Goal: Information Seeking & Learning: Learn about a topic

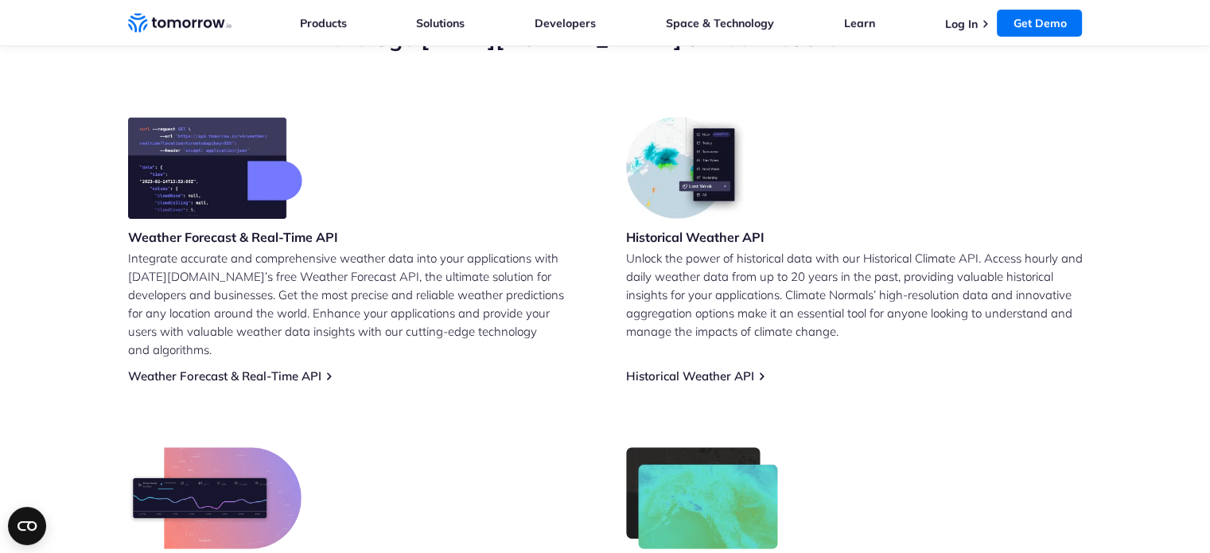
scroll to position [716, 0]
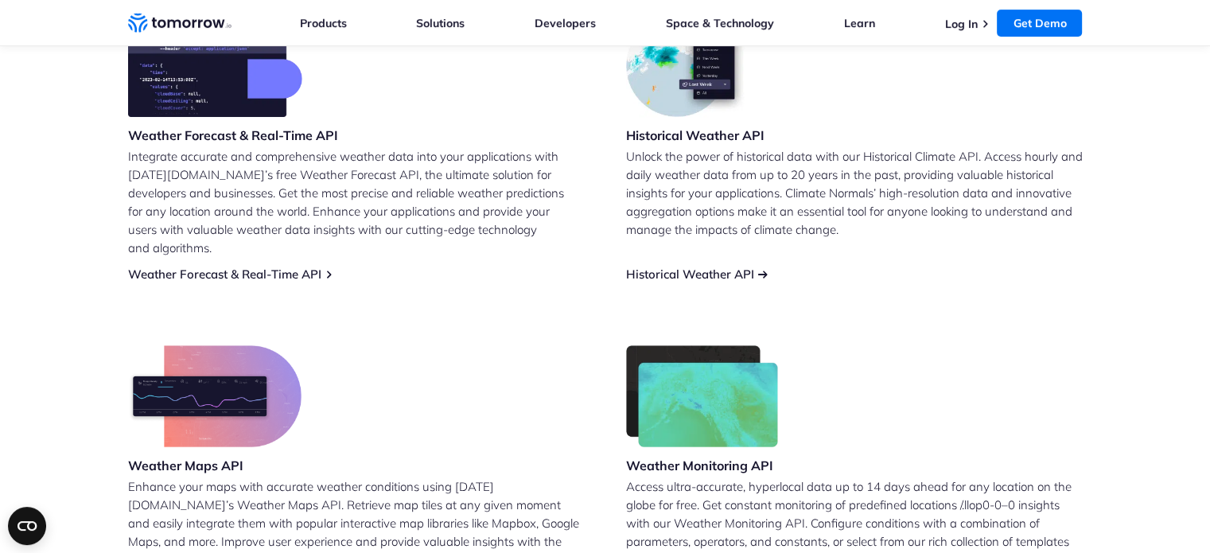
click at [654, 266] on link "Historical Weather API" at bounding box center [690, 273] width 128 height 15
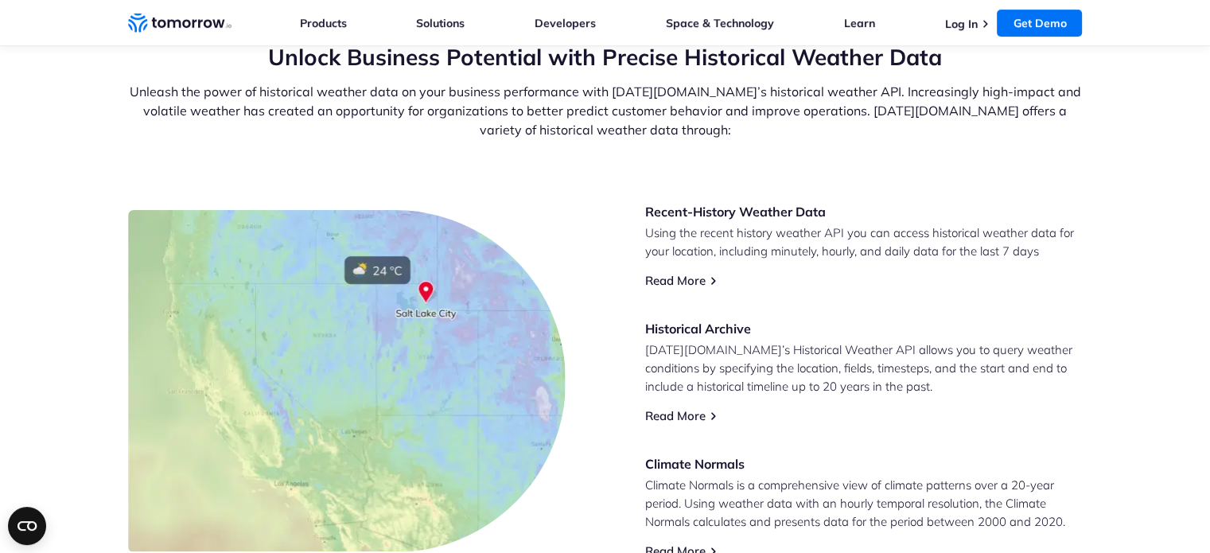
scroll to position [636, 0]
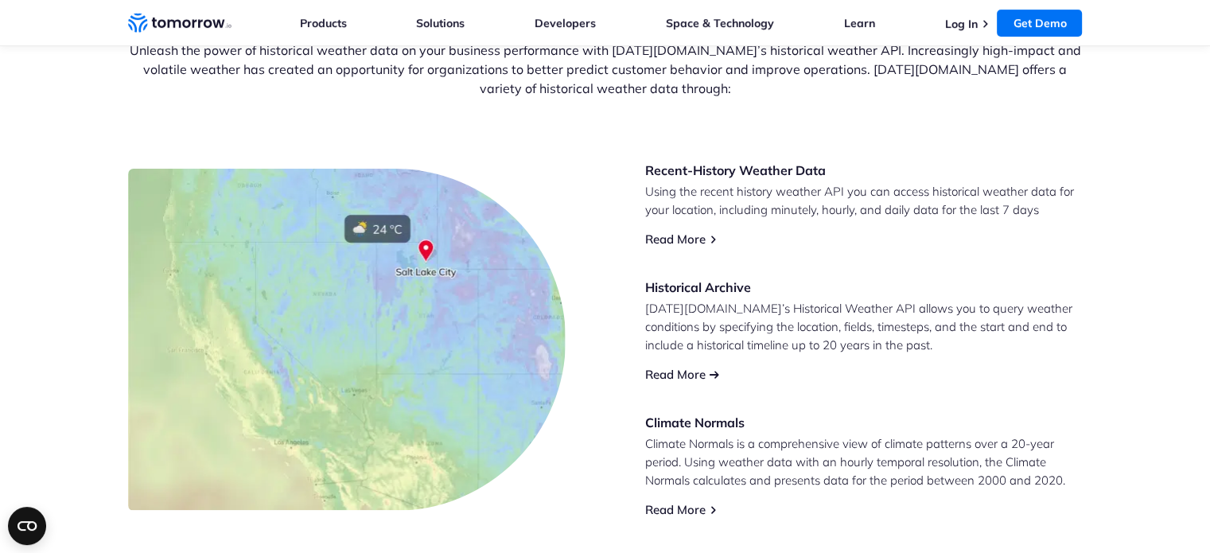
click at [668, 374] on link "Read More" at bounding box center [675, 374] width 60 height 15
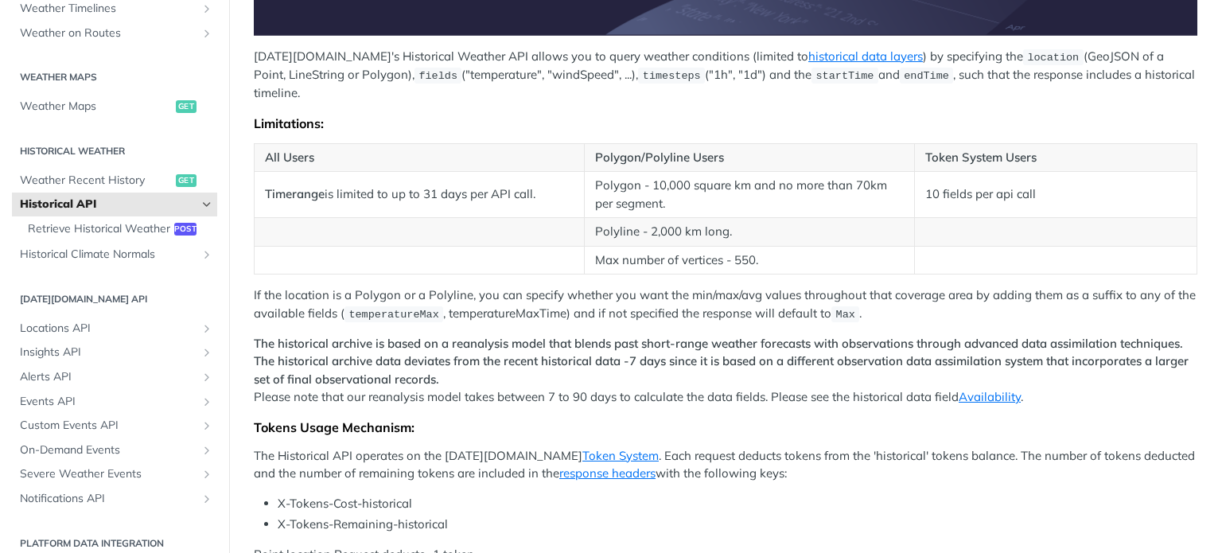
scroll to position [636, 0]
